Goal: Navigation & Orientation: Find specific page/section

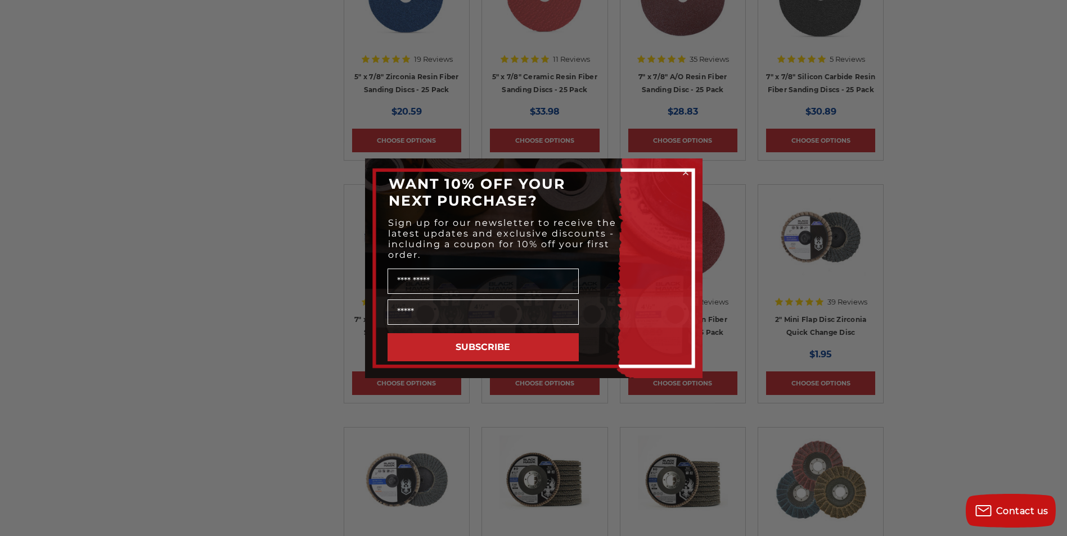
scroll to position [1687, 0]
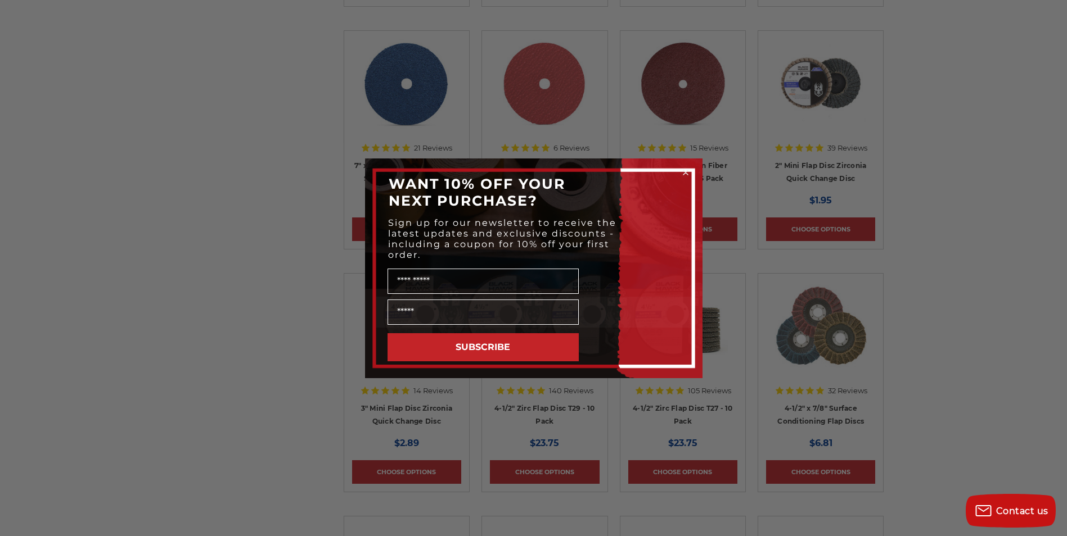
click at [685, 171] on circle "Close dialog" at bounding box center [685, 172] width 11 height 11
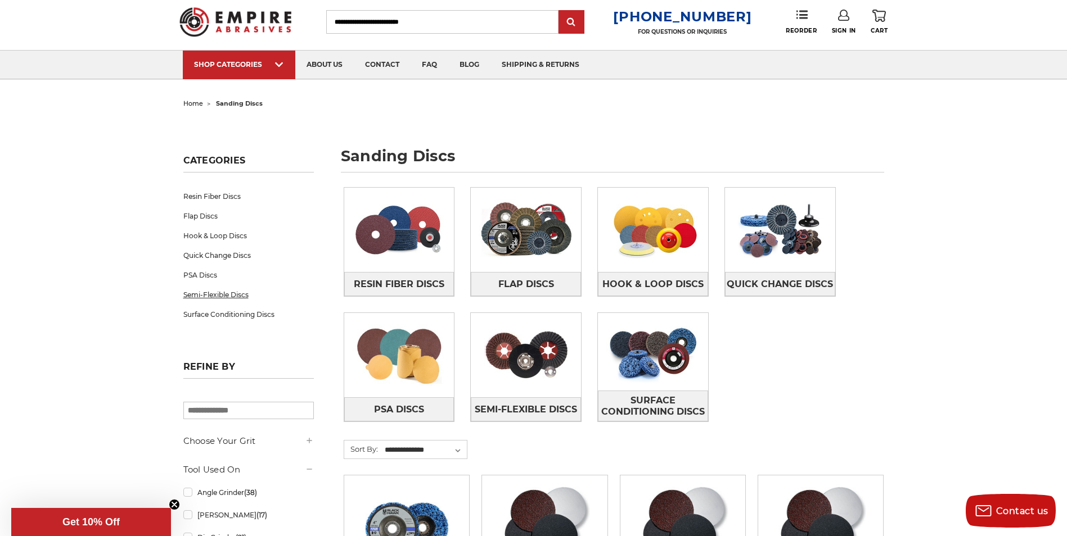
scroll to position [0, 0]
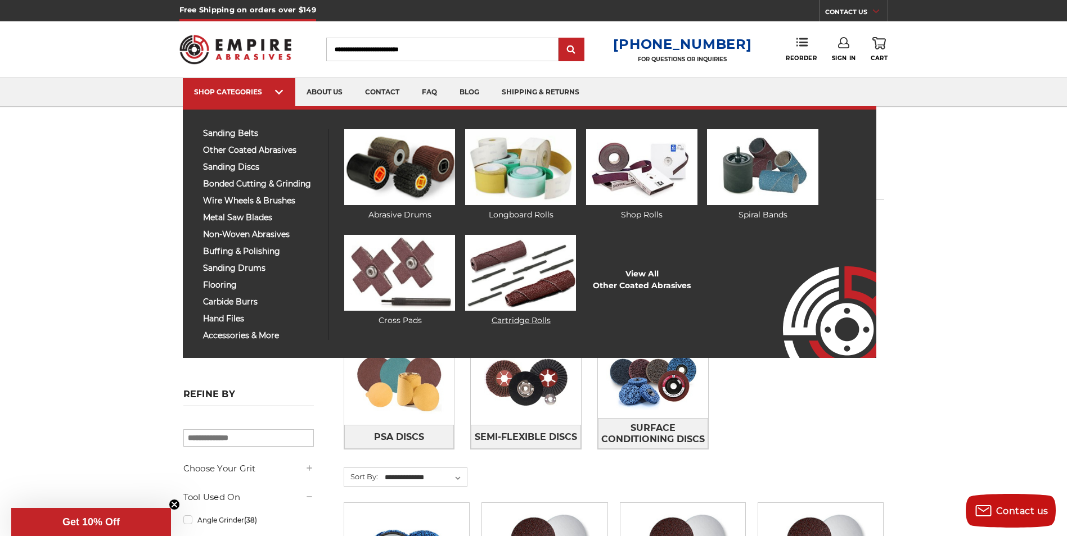
click at [523, 294] on img at bounding box center [520, 273] width 111 height 76
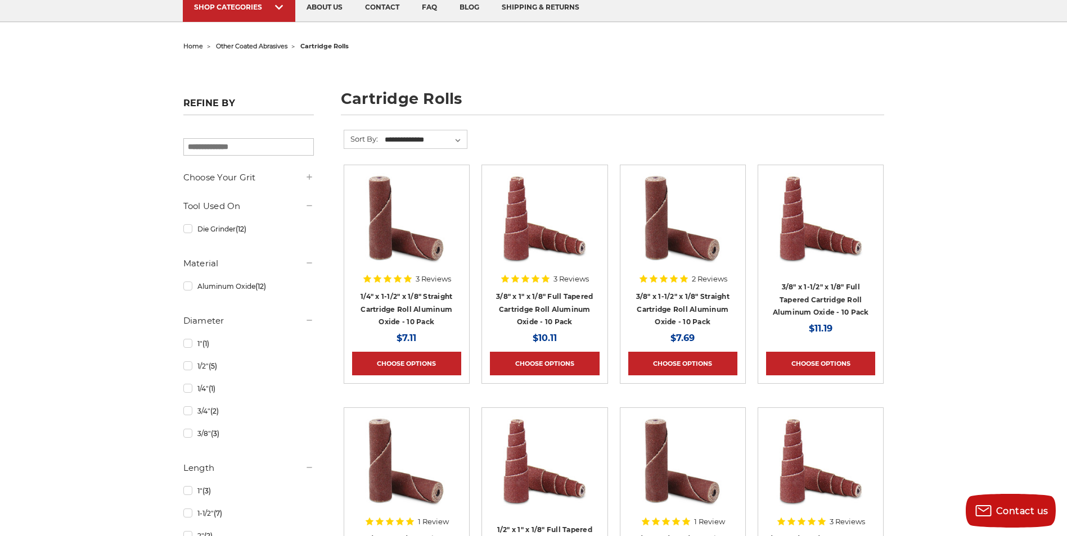
scroll to position [169, 0]
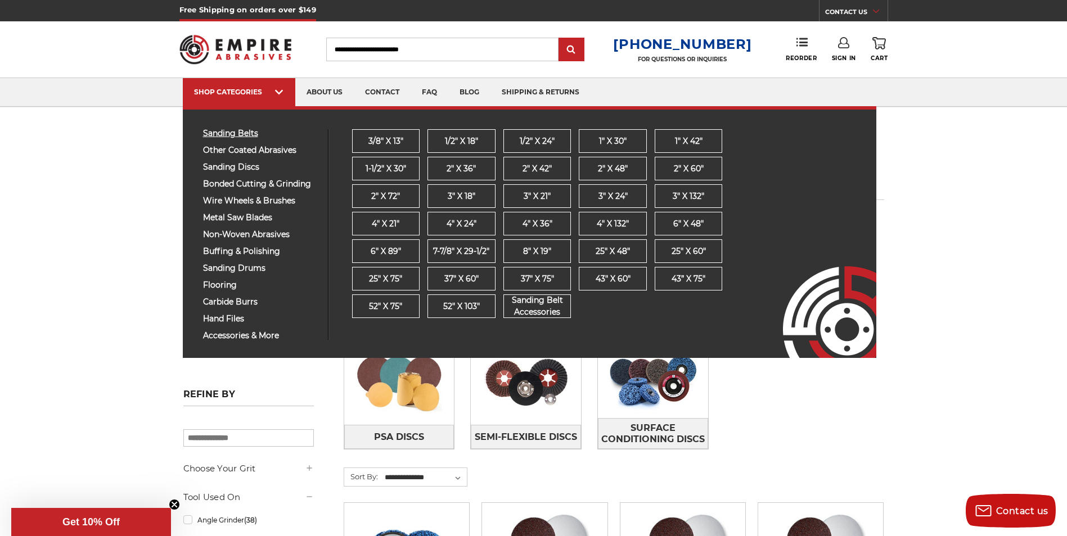
click at [230, 133] on span "sanding belts" at bounding box center [261, 133] width 116 height 8
